Goal: Information Seeking & Learning: Learn about a topic

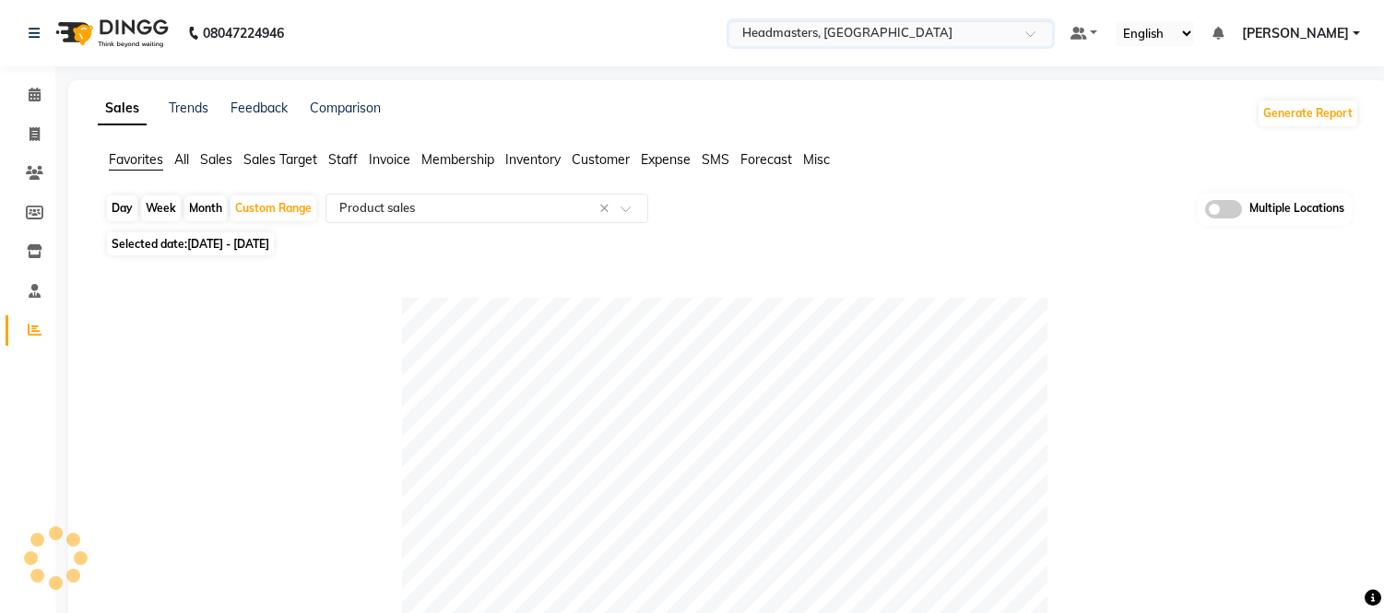
select select "full_report"
select select "csv"
select select "100"
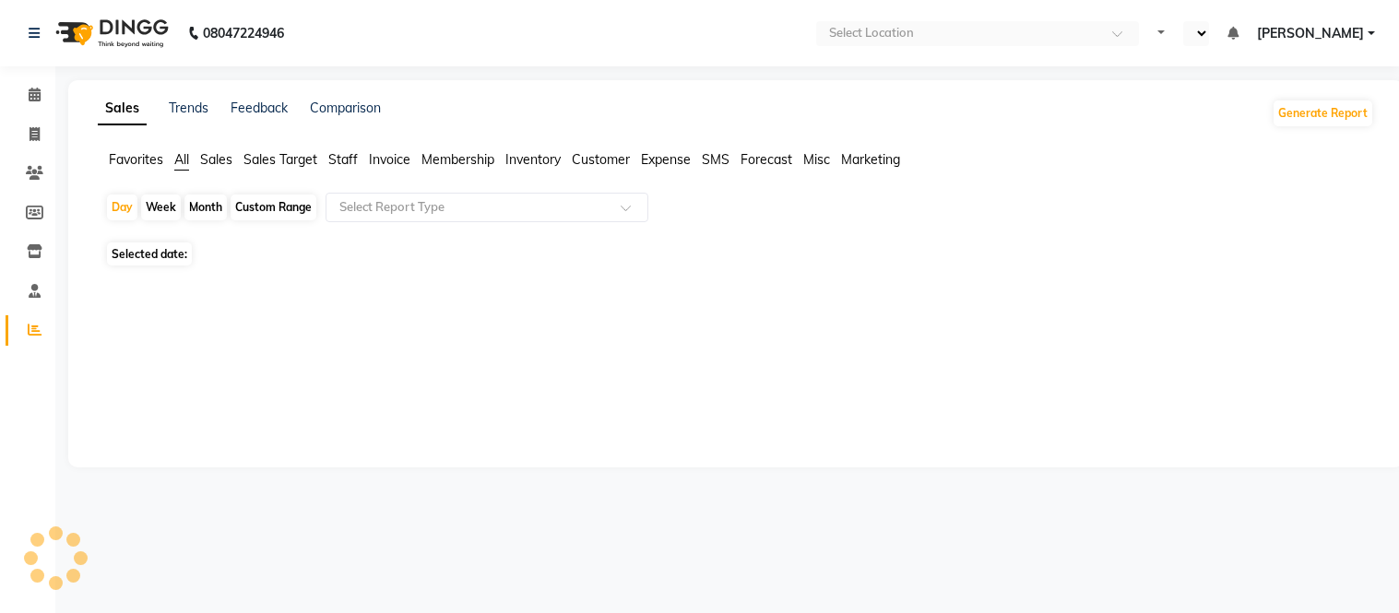
select select "en"
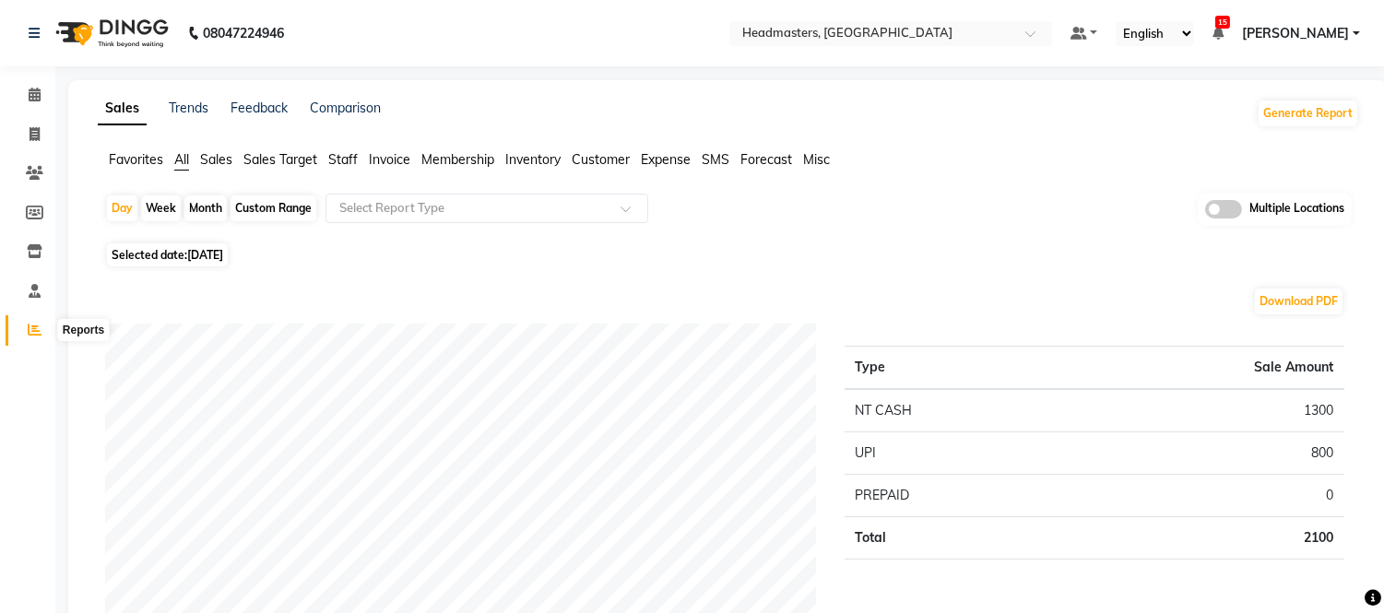
click at [35, 328] on icon at bounding box center [35, 330] width 14 height 14
drag, startPoint x: 129, startPoint y: 160, endPoint x: 225, endPoint y: 183, distance: 98.6
click at [130, 160] on span "Favorites" at bounding box center [136, 159] width 54 height 17
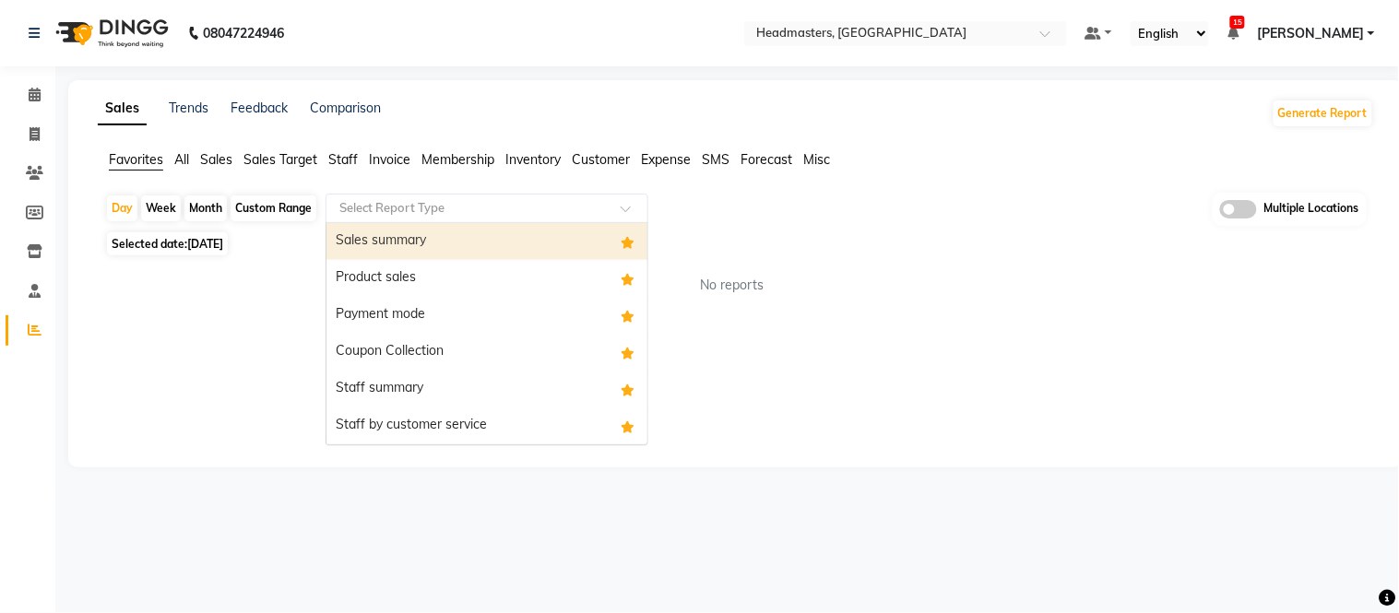
drag, startPoint x: 413, startPoint y: 216, endPoint x: 420, endPoint y: 231, distance: 17.3
click at [416, 216] on input "text" at bounding box center [469, 208] width 266 height 18
click at [409, 247] on div "Sales summary" at bounding box center [486, 241] width 321 height 37
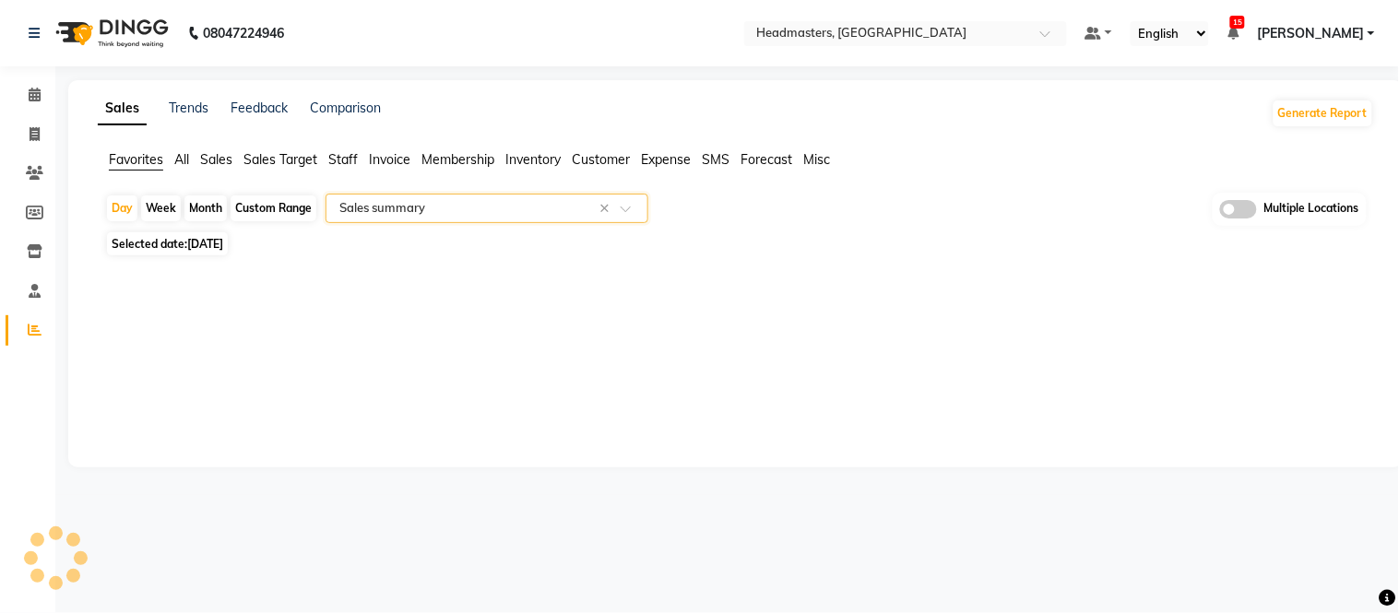
click at [223, 243] on span "[DATE]" at bounding box center [205, 244] width 36 height 14
select select "9"
select select "2025"
select select "full_report"
select select "csv"
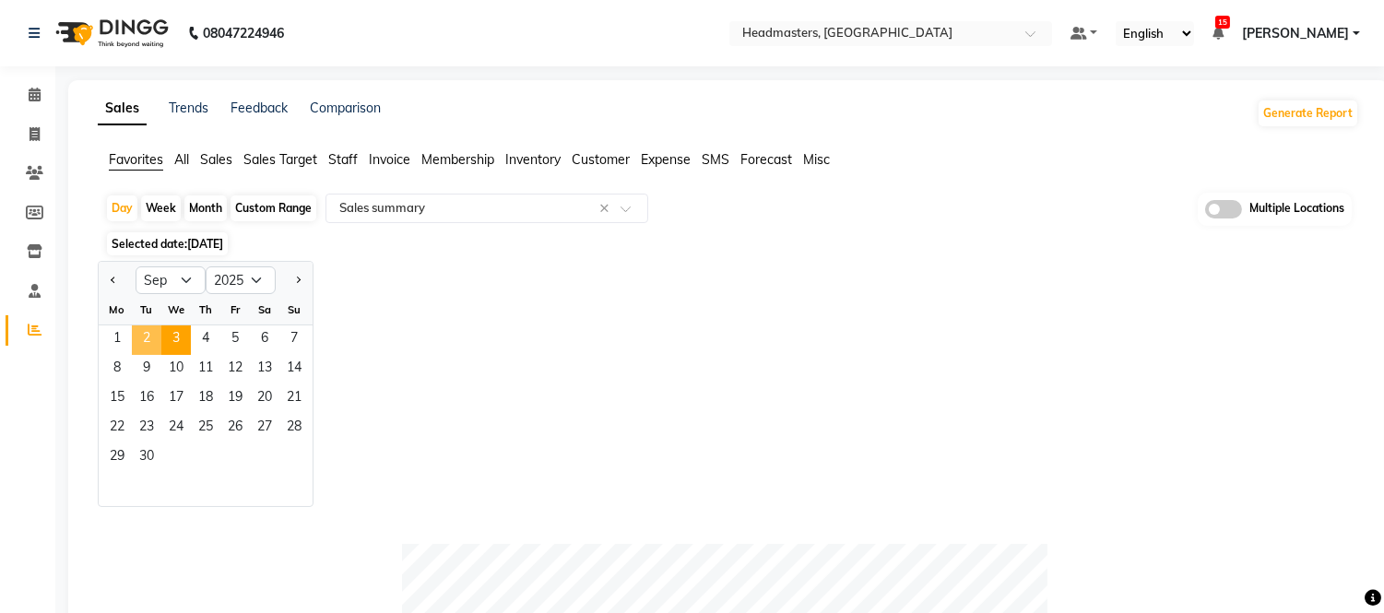
click at [138, 336] on span "2" at bounding box center [147, 340] width 30 height 30
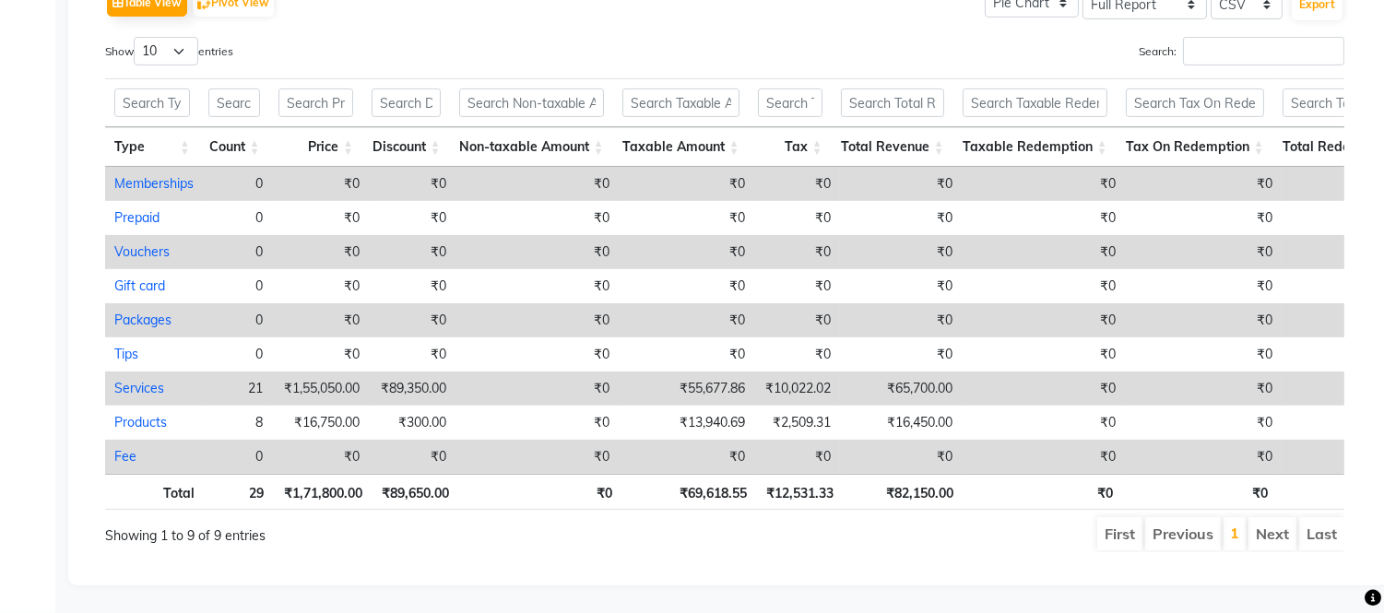
scroll to position [990, 0]
drag, startPoint x: 882, startPoint y: 485, endPoint x: 980, endPoint y: 477, distance: 98.1
click at [980, 477] on tr "Total 29 ₹1,71,800.00 ₹89,650.00 ₹0 ₹69,618.55 ₹12,531.33 ₹82,150.00 ₹0 ₹0 ₹0 ₹…" at bounding box center [859, 492] width 1509 height 36
click at [972, 526] on ul "First Previous 1 Next Last" at bounding box center [989, 533] width 712 height 33
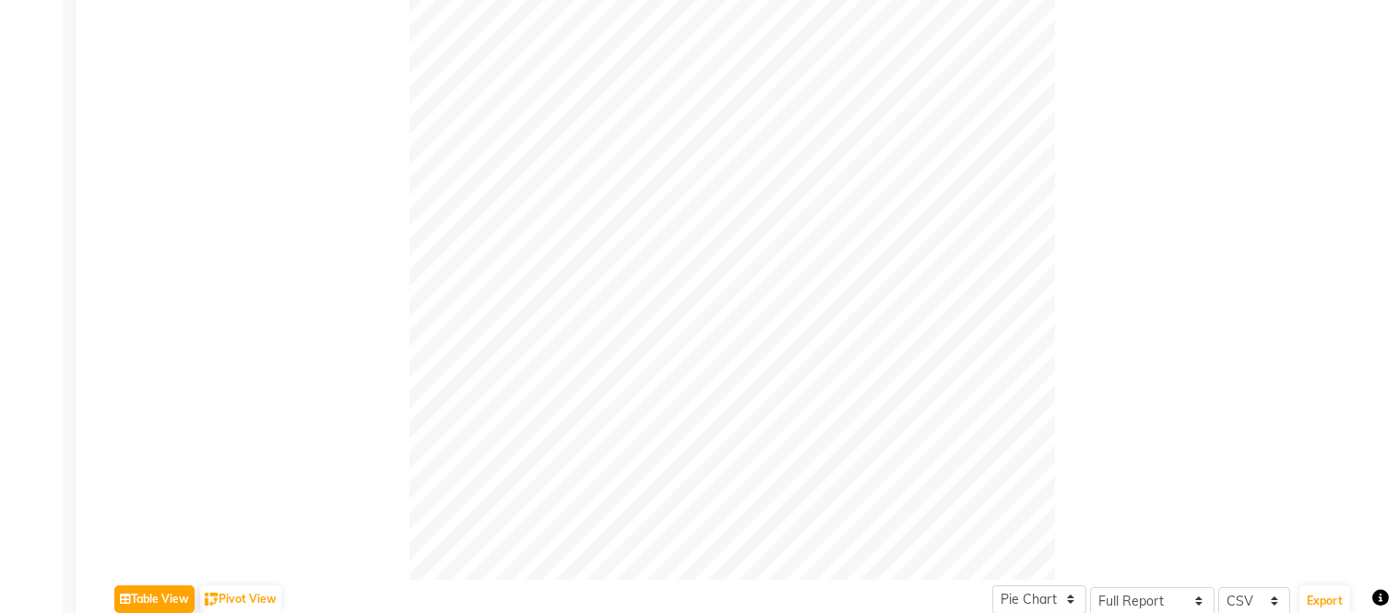
scroll to position [0, 0]
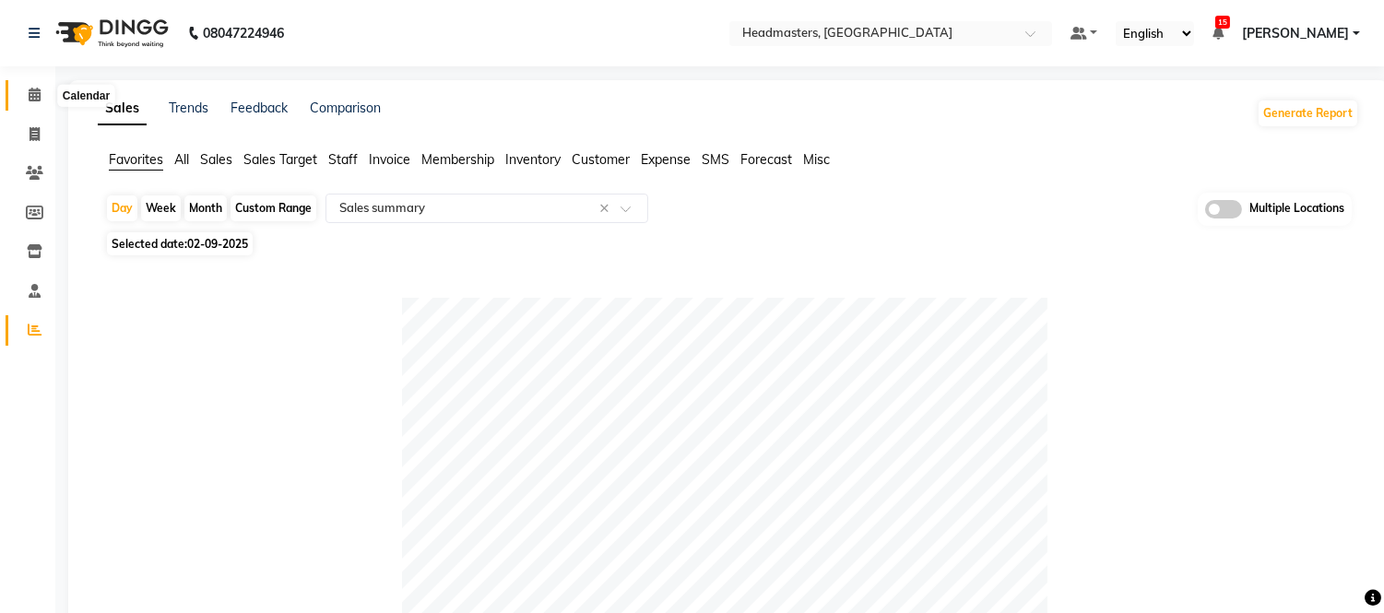
click at [35, 86] on span at bounding box center [34, 95] width 32 height 21
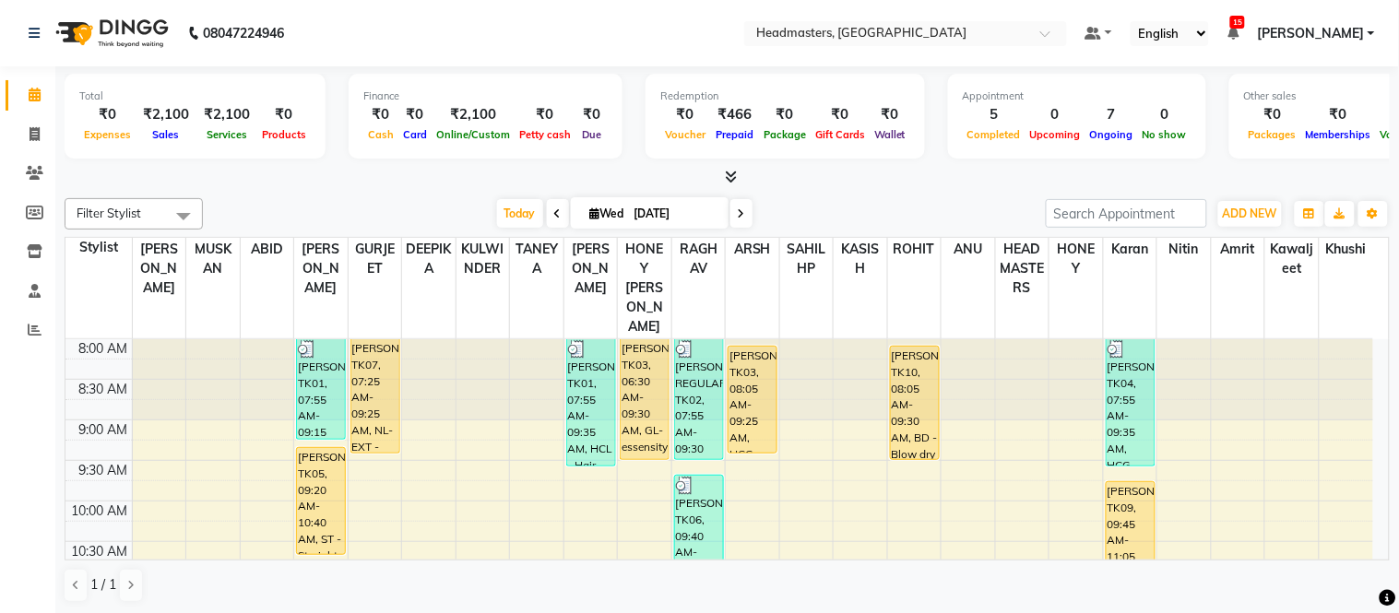
click at [1238, 33] on icon at bounding box center [1232, 33] width 11 height 13
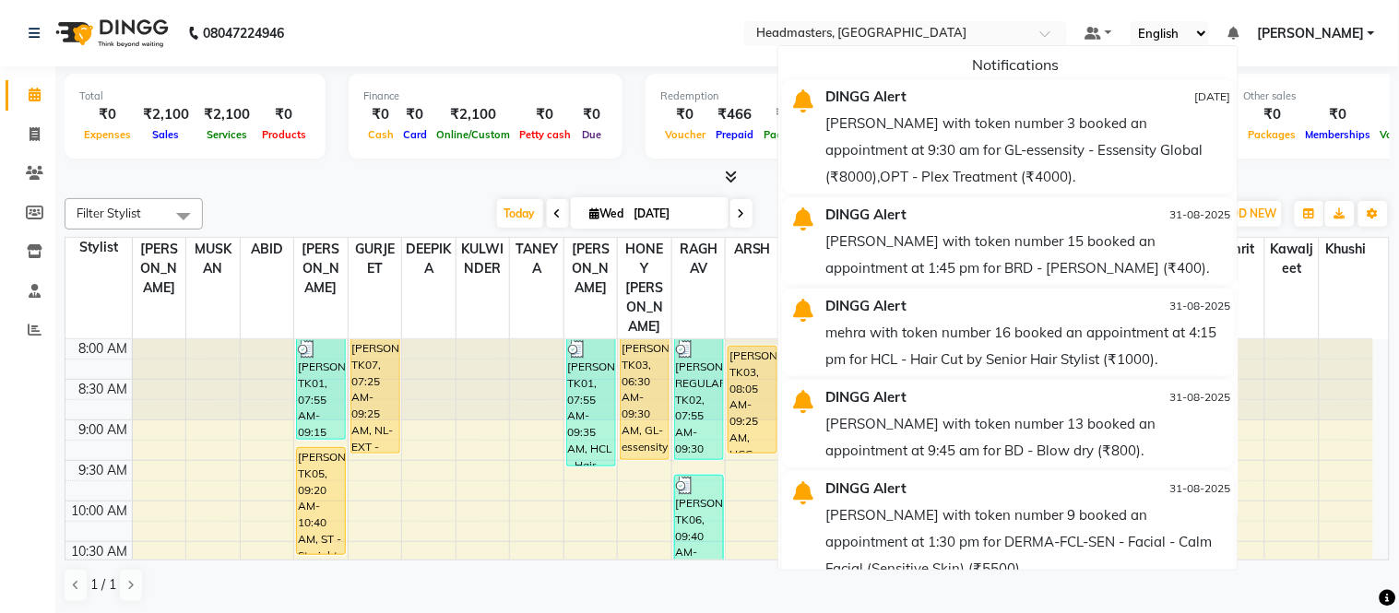
click at [1238, 38] on icon at bounding box center [1232, 33] width 11 height 13
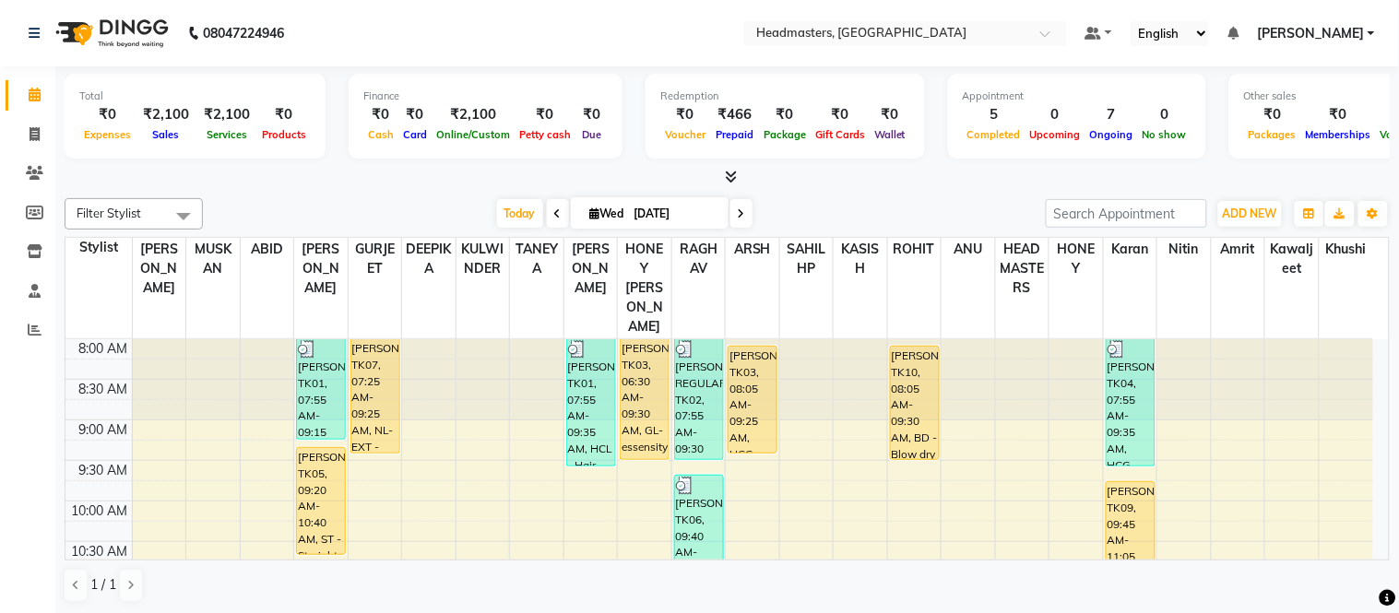
click at [908, 33] on input "text" at bounding box center [886, 35] width 267 height 18
click at [419, 18] on nav "08047224946 Select Location × Headmasters, Amritsar Default Panel My Panel Engl…" at bounding box center [699, 33] width 1399 height 66
